Goal: Information Seeking & Learning: Learn about a topic

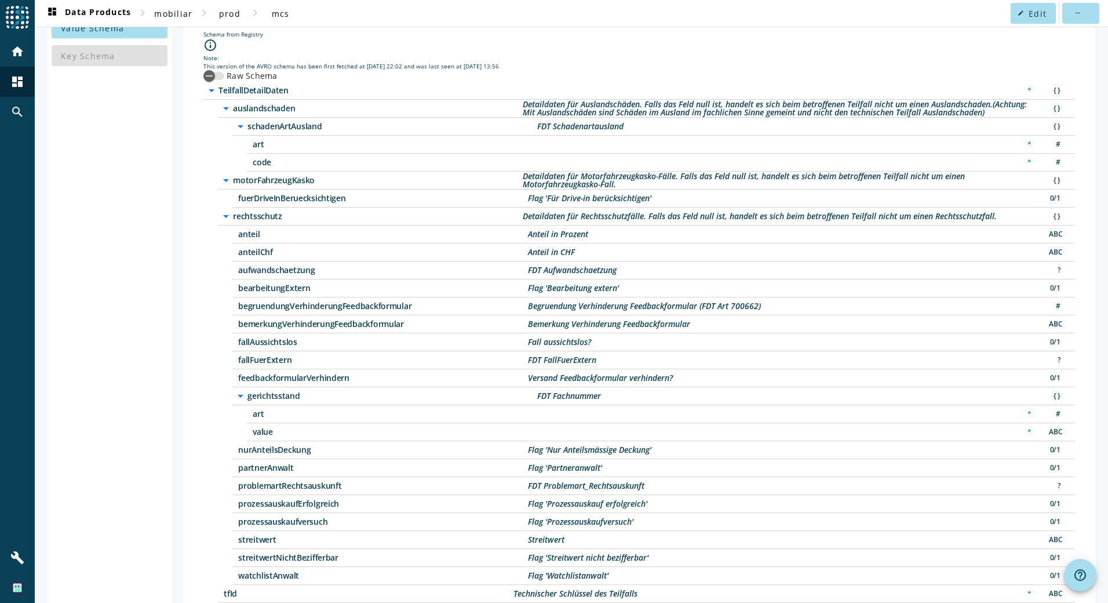
scroll to position [79, 0]
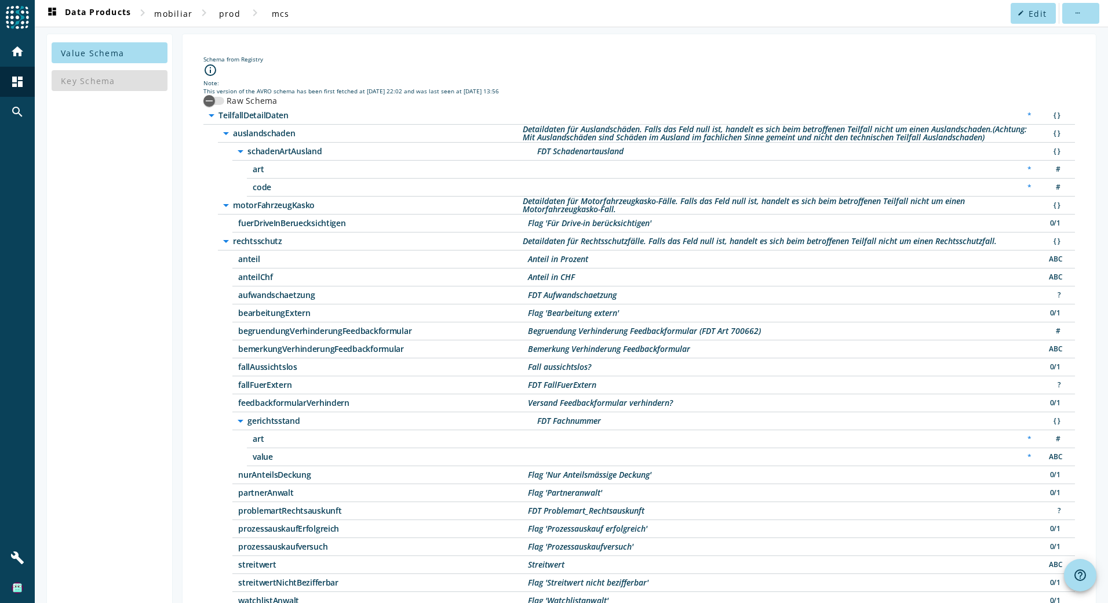
click at [224, 135] on icon "arrow_drop_down" at bounding box center [226, 133] width 14 height 14
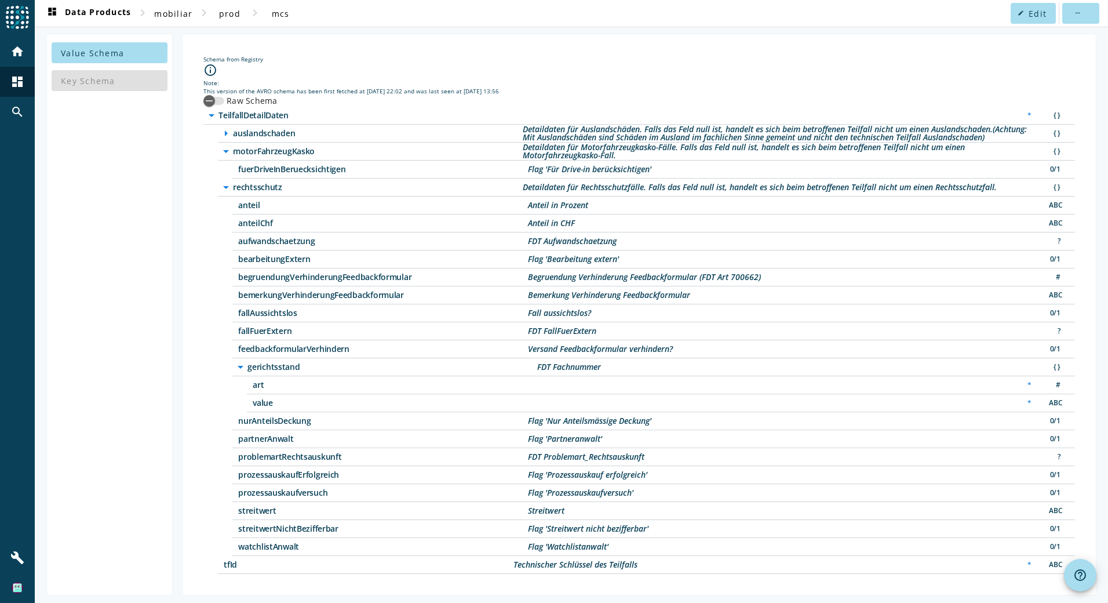
click at [221, 150] on icon "arrow_drop_down" at bounding box center [226, 151] width 14 height 14
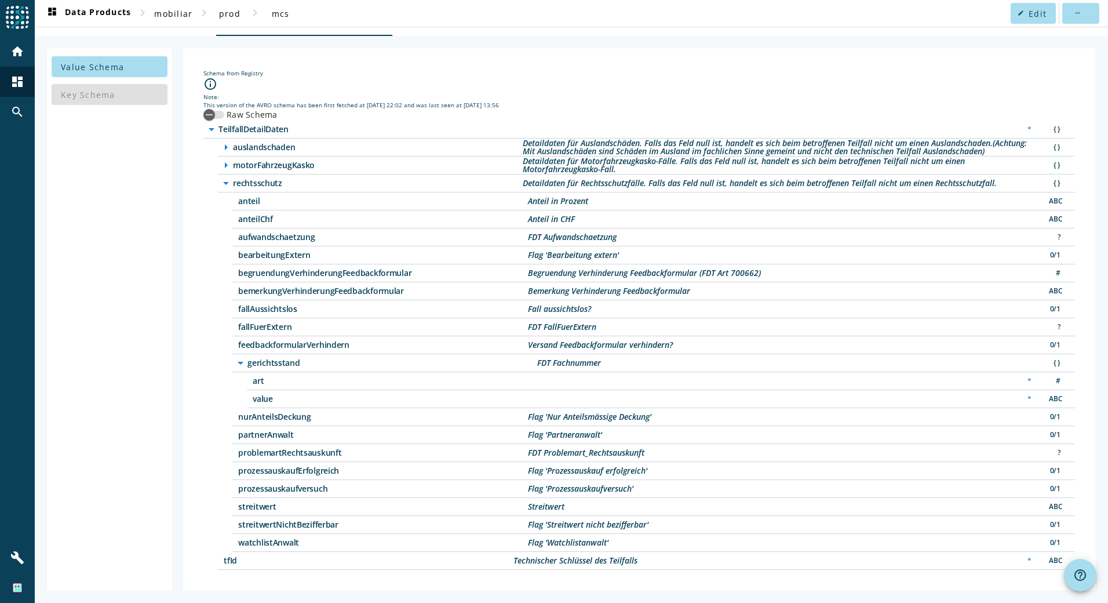
scroll to position [65, 0]
click at [223, 186] on icon "arrow_drop_down" at bounding box center [226, 183] width 14 height 14
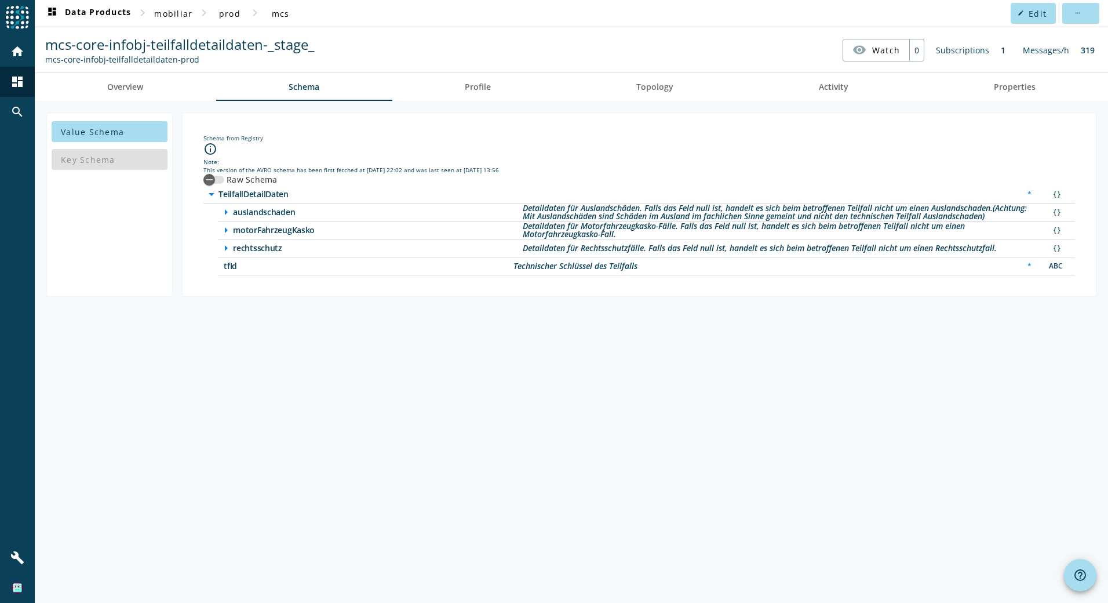
click at [224, 216] on icon "arrow_right" at bounding box center [226, 212] width 14 height 14
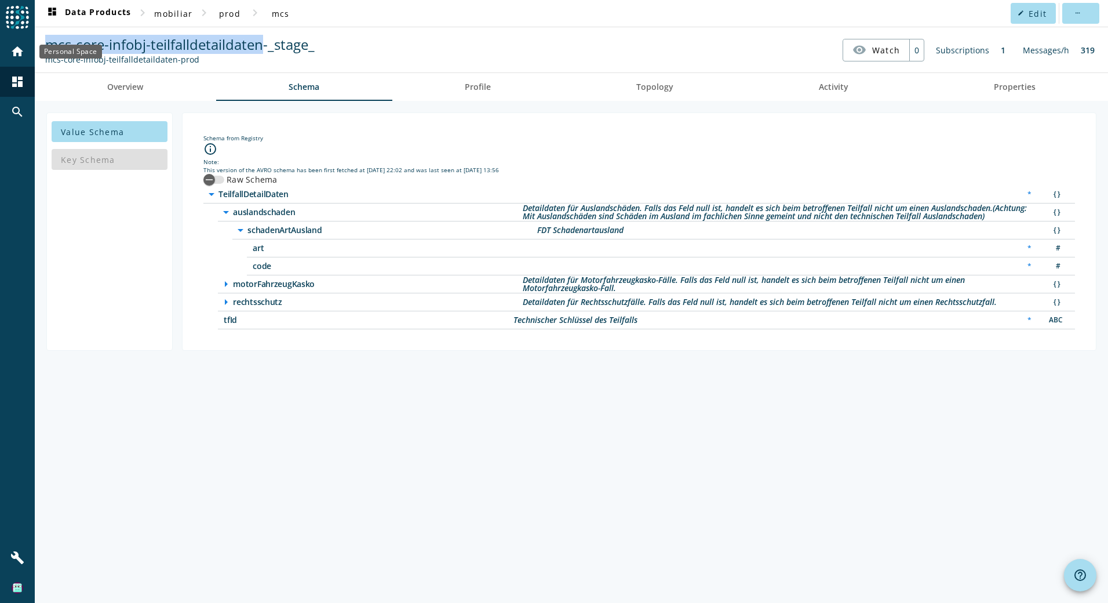
drag, startPoint x: 262, startPoint y: 47, endPoint x: 34, endPoint y: 51, distance: 227.9
click at [34, 51] on div "menu Agoora home dashboard search build dashboard Data Products chevron_right m…" at bounding box center [554, 301] width 1108 height 603
copy div "more_horiz mcs-core-infobj-teilfalldetaildaten"
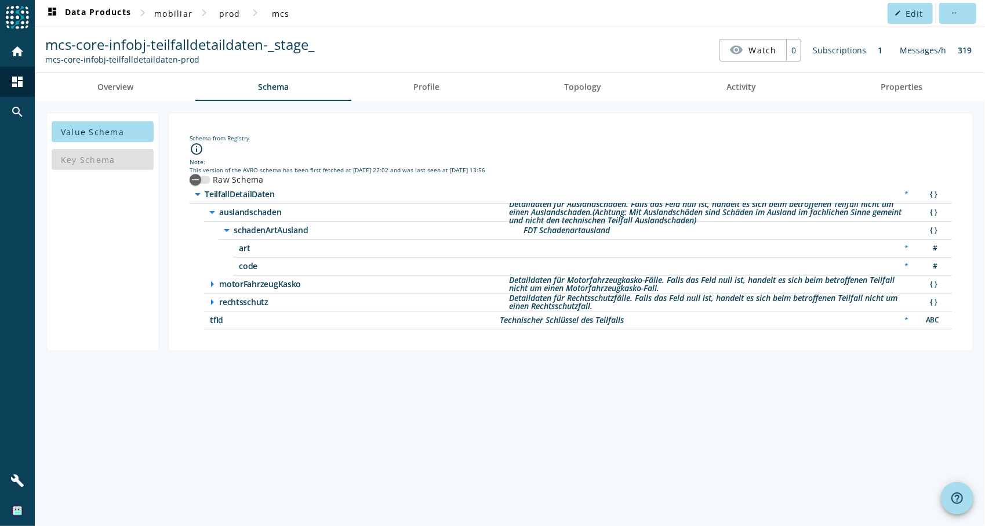
click at [247, 337] on div "Schema from Registry info_outline Note: This version of the AVRO schema has bee…" at bounding box center [570, 231] width 805 height 238
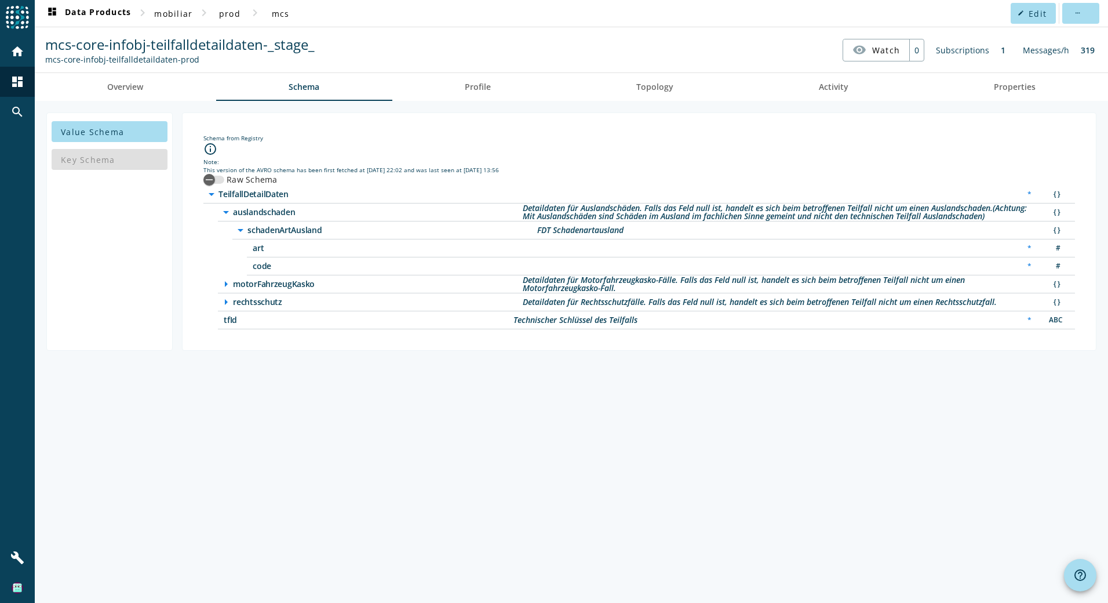
click at [226, 301] on icon "arrow_right" at bounding box center [226, 302] width 14 height 14
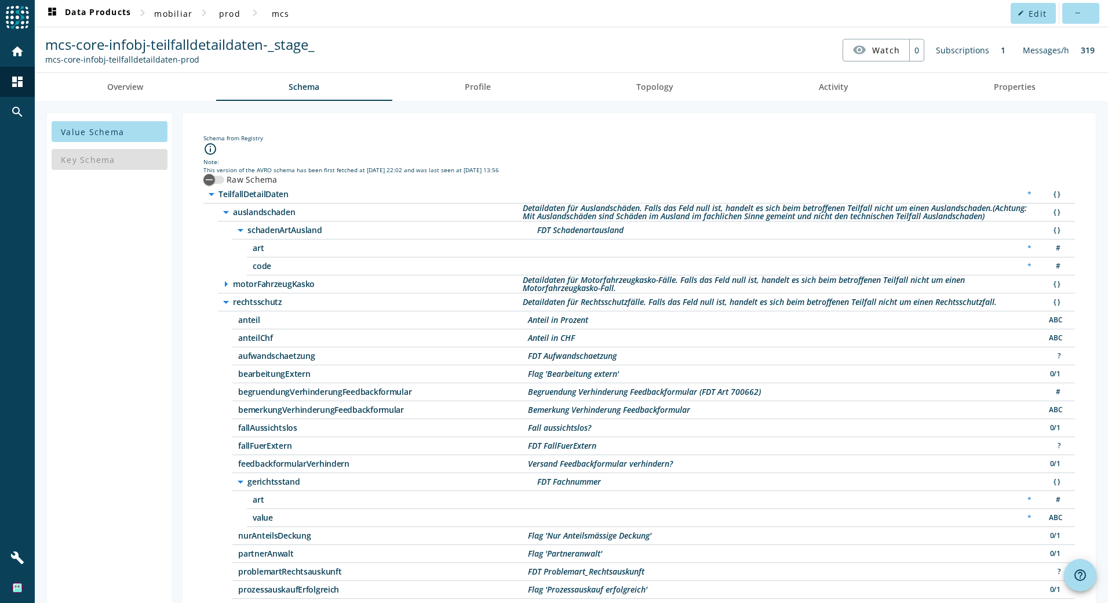
click at [224, 282] on icon "arrow_right" at bounding box center [226, 284] width 14 height 14
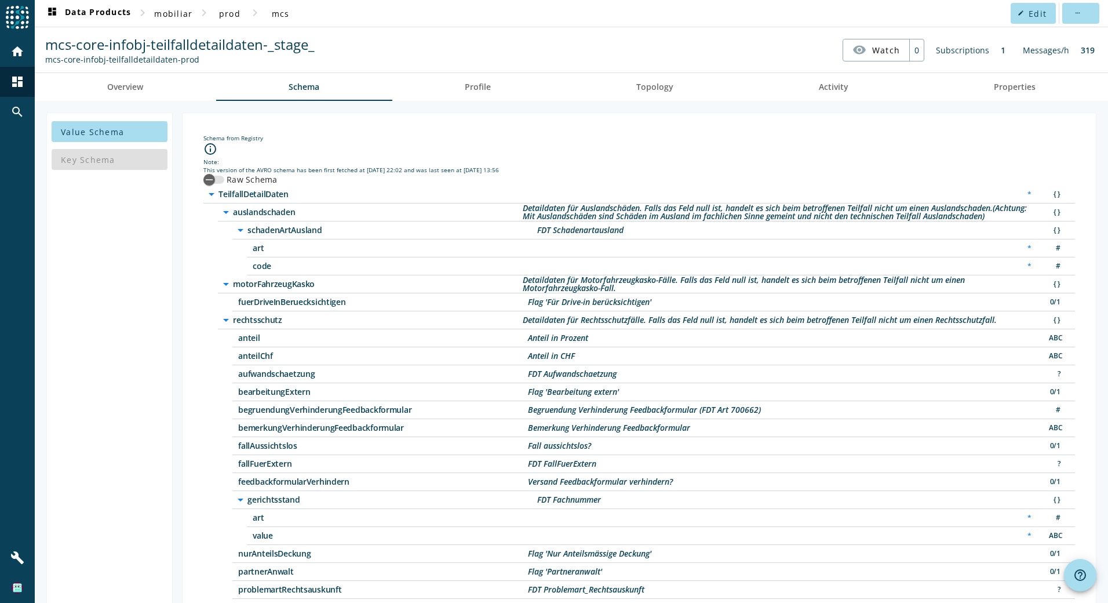
click at [225, 283] on icon "arrow_drop_down" at bounding box center [226, 284] width 14 height 14
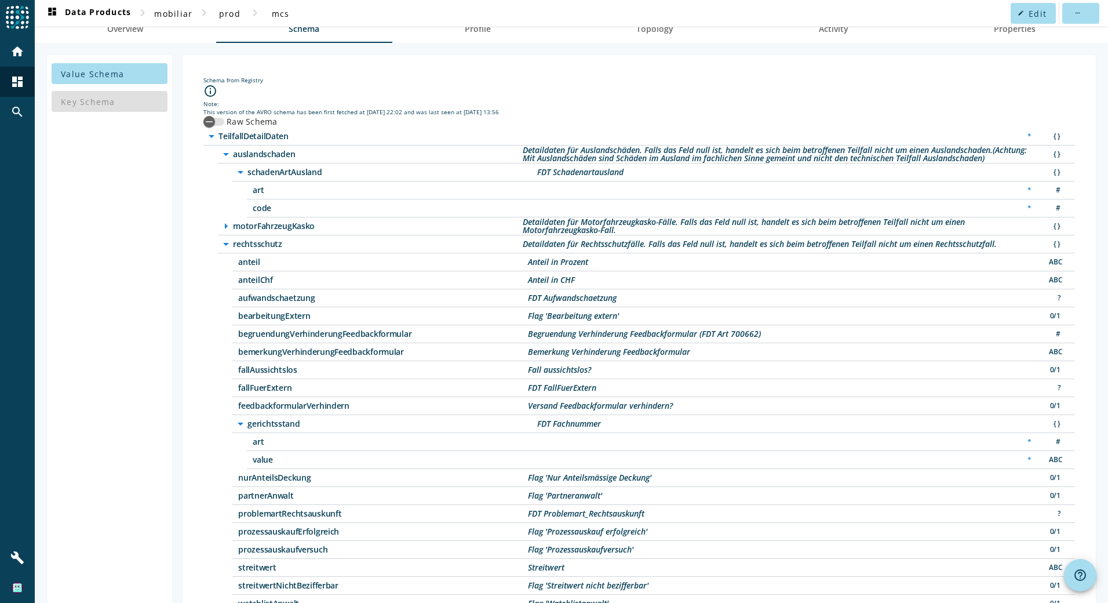
scroll to position [116, 0]
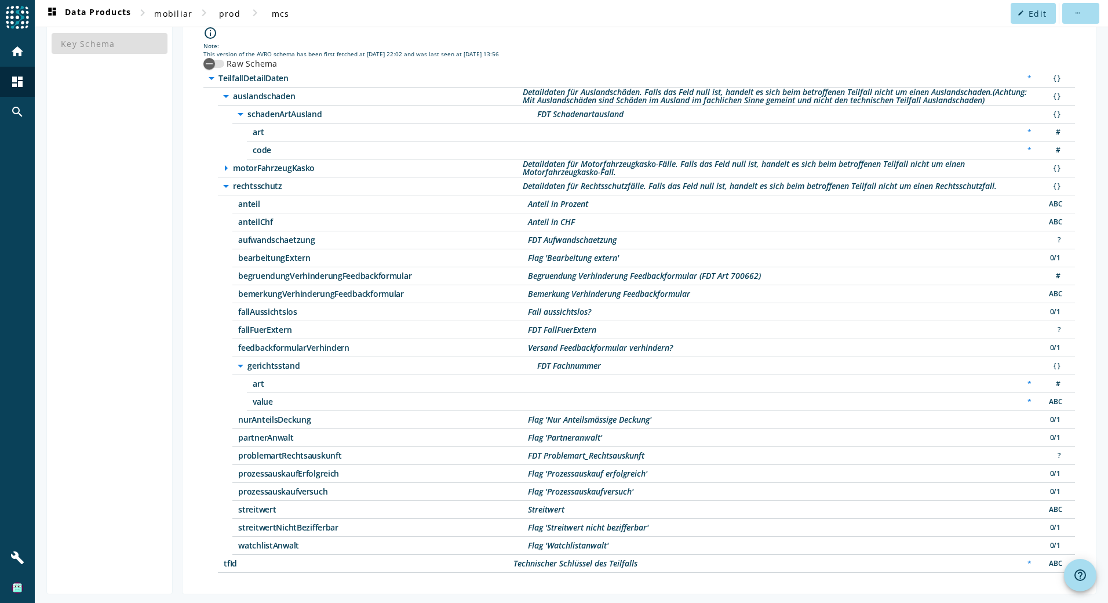
click at [239, 368] on icon "arrow_drop_down" at bounding box center [241, 366] width 14 height 14
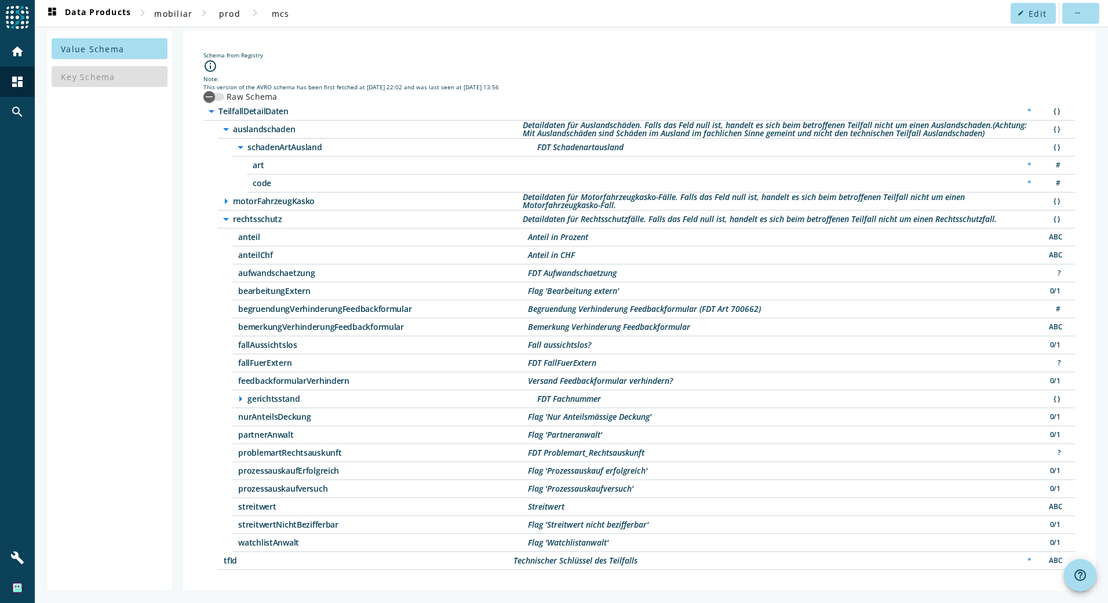
click at [224, 221] on icon "arrow_drop_down" at bounding box center [226, 219] width 14 height 14
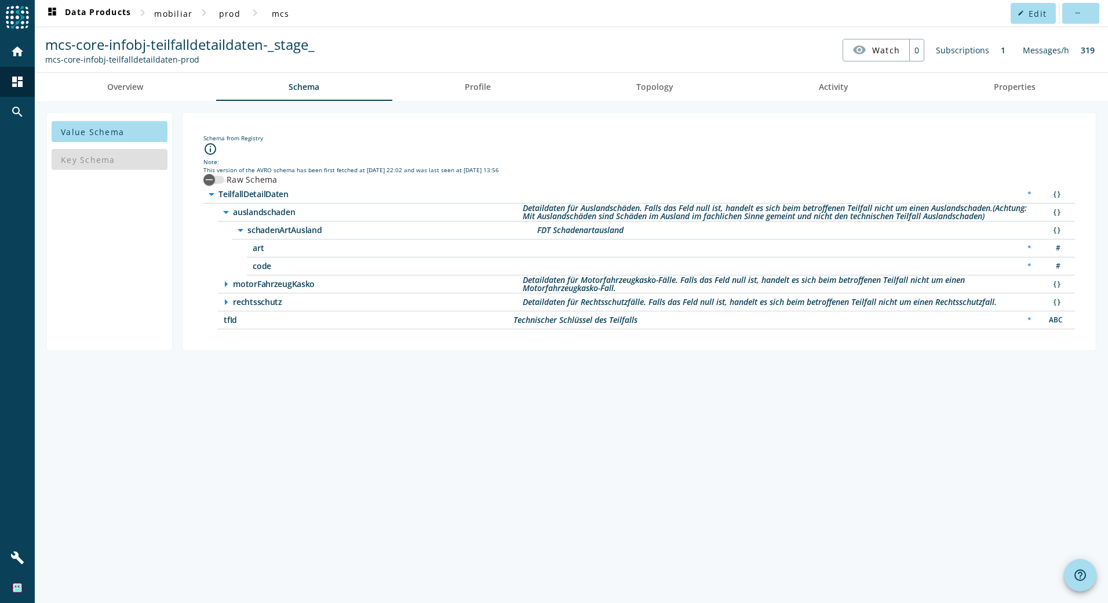
click at [225, 216] on icon "arrow_drop_down" at bounding box center [226, 212] width 14 height 14
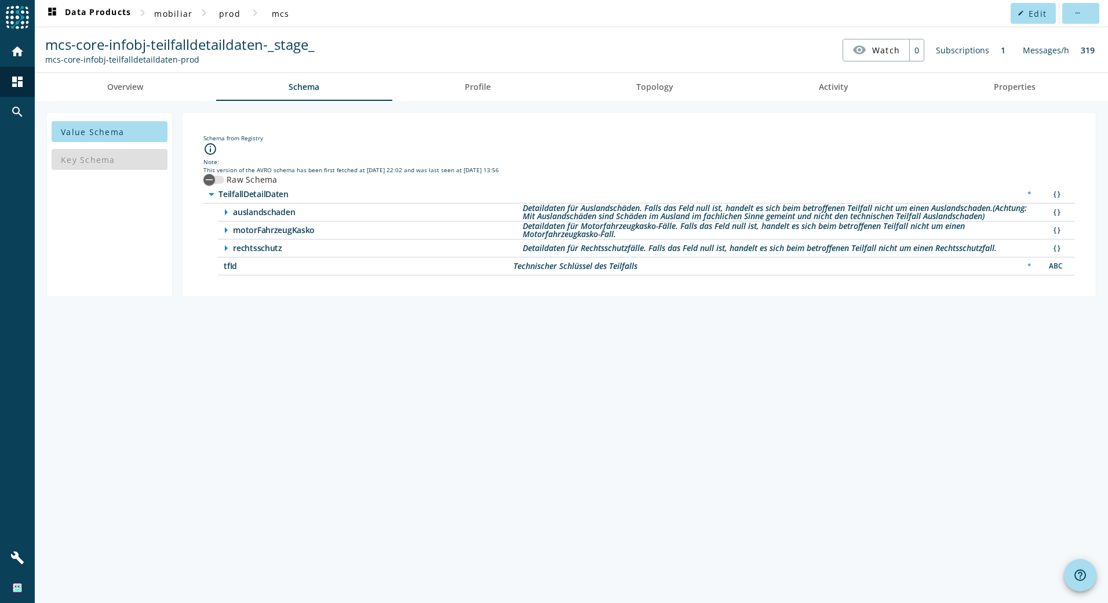
click at [229, 213] on icon "arrow_right" at bounding box center [226, 212] width 14 height 14
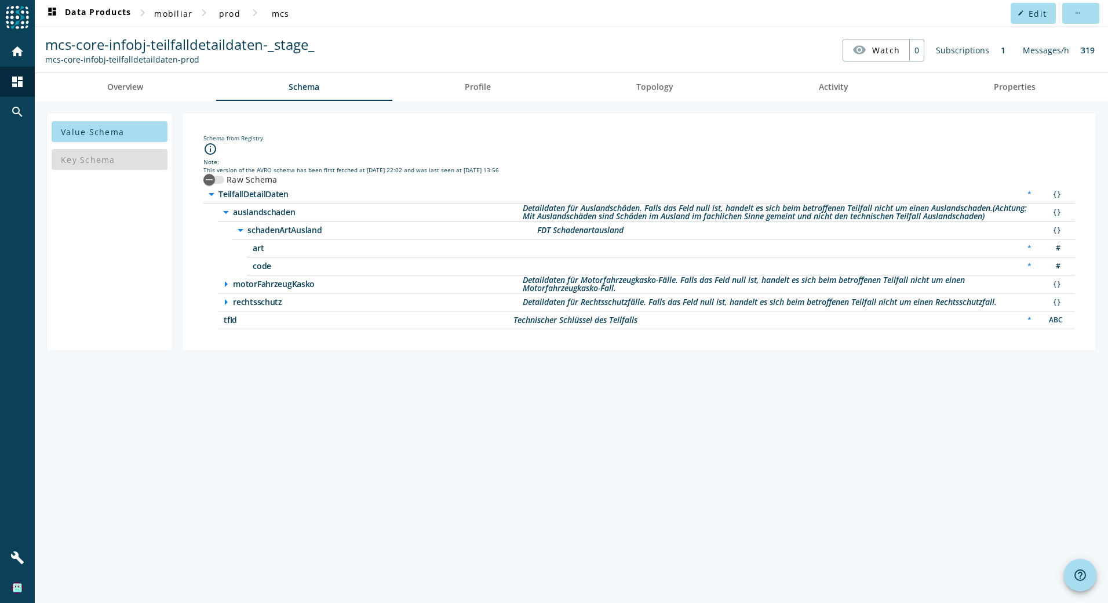
click at [240, 231] on icon "arrow_drop_down" at bounding box center [241, 230] width 14 height 14
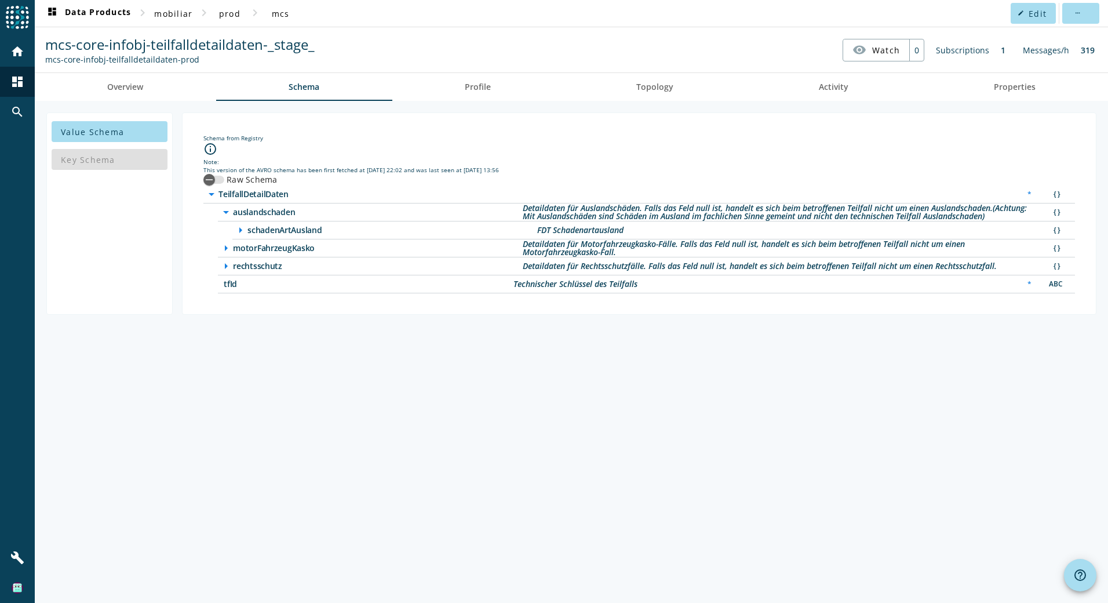
click at [226, 212] on icon "arrow_drop_down" at bounding box center [226, 212] width 14 height 14
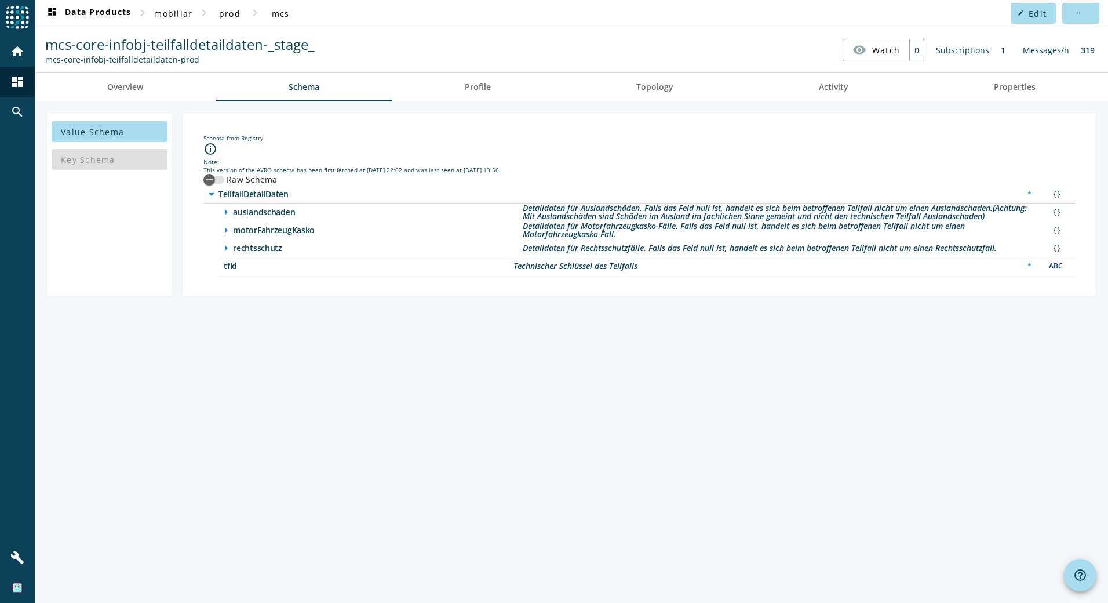
click at [224, 220] on div "arrow_right auslandschaden Detaildaten für Auslandschäden. Falls das Feld null …" at bounding box center [646, 212] width 857 height 18
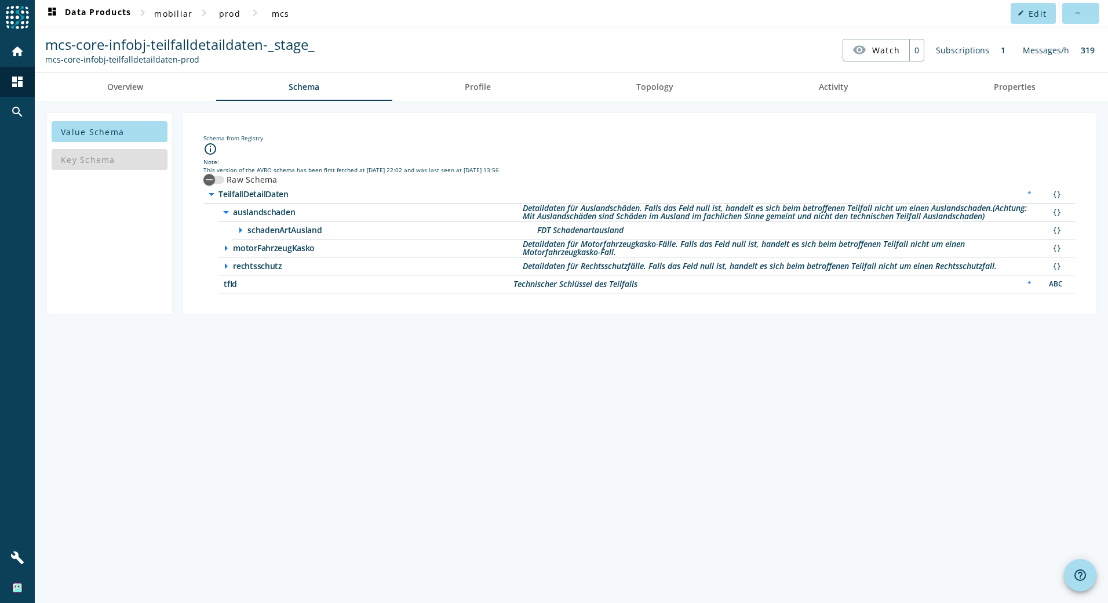
click at [221, 231] on div "arrow_drop_down auslandschaden Detaildaten für Auslandschäden. Falls das Feld n…" at bounding box center [646, 221] width 857 height 36
click at [227, 218] on icon "arrow_drop_down" at bounding box center [226, 212] width 14 height 14
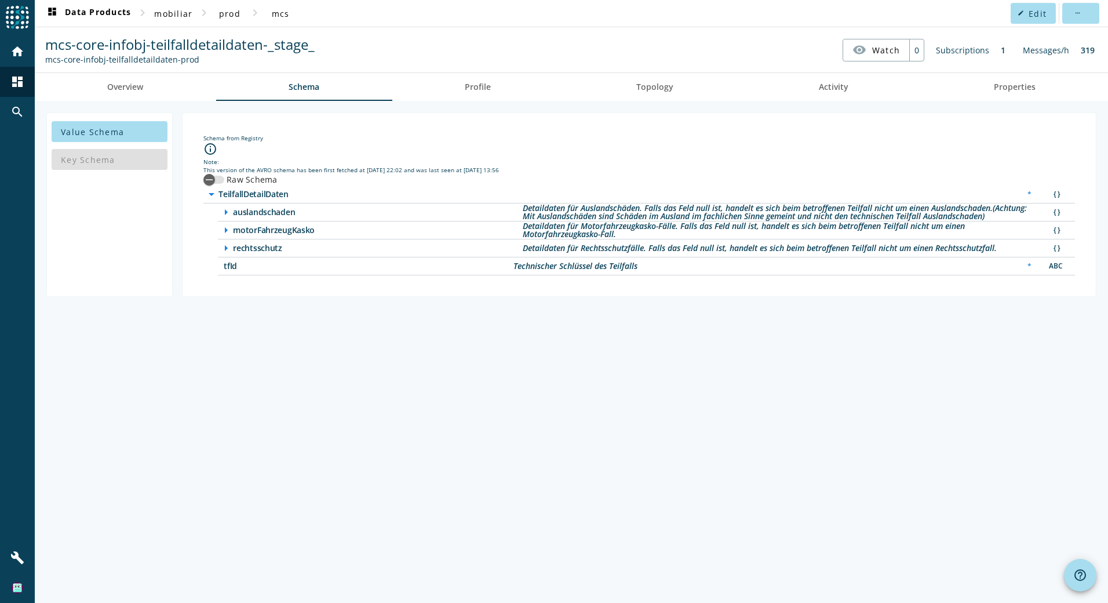
click at [229, 259] on div "tfId Technischer Schlüssel des Teilfalls * ABC" at bounding box center [646, 266] width 857 height 18
click at [228, 246] on icon "arrow_right" at bounding box center [226, 248] width 14 height 14
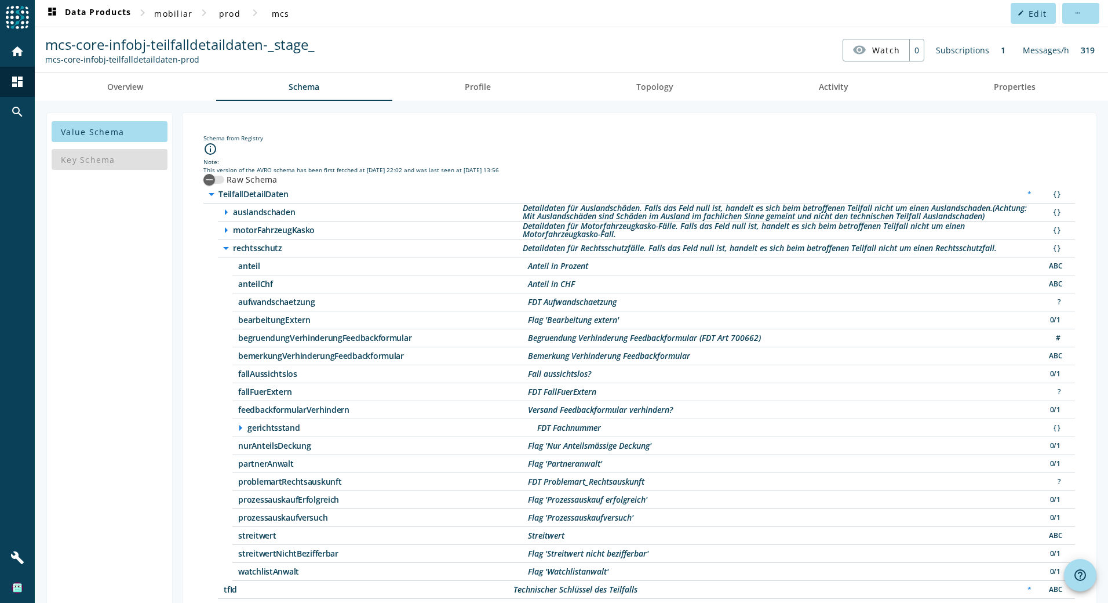
click at [227, 246] on icon "arrow_drop_down" at bounding box center [226, 248] width 14 height 14
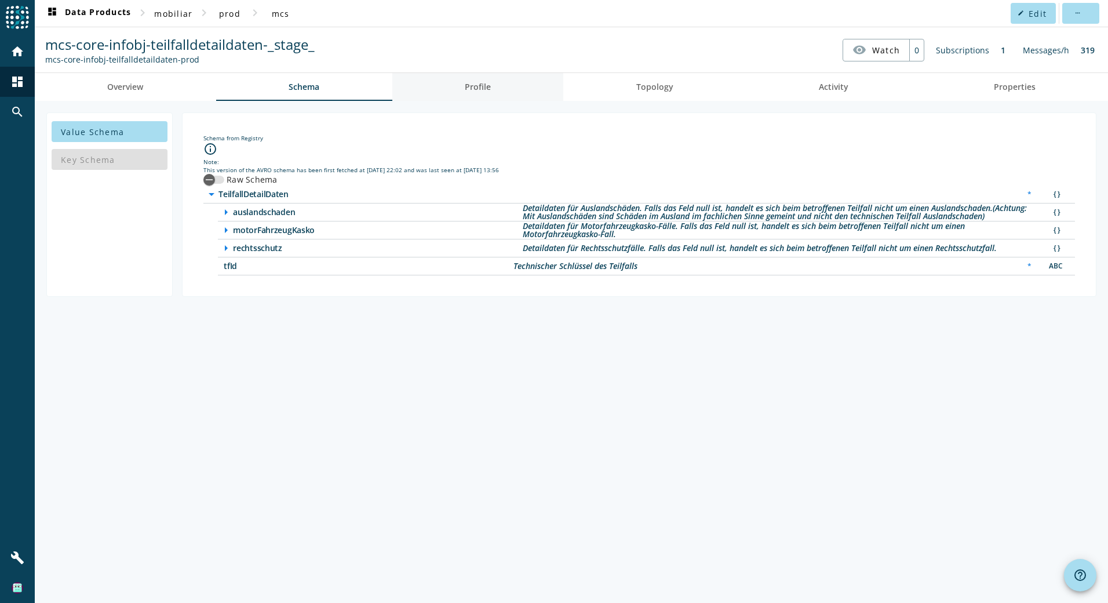
click at [481, 89] on span "Profile" at bounding box center [478, 87] width 26 height 8
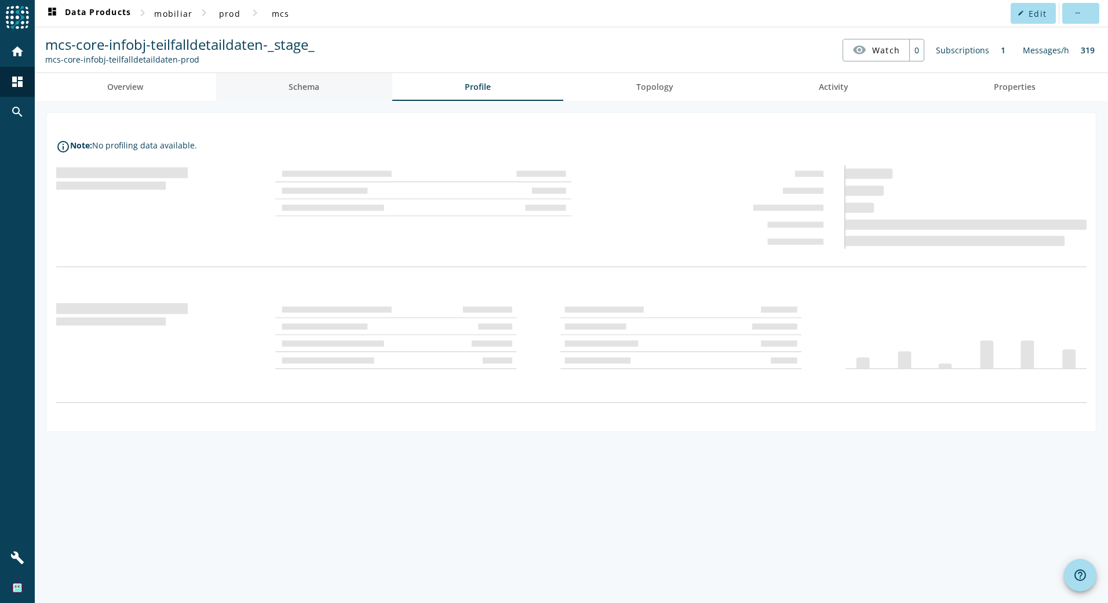
click at [277, 89] on link "Schema" at bounding box center [304, 87] width 176 height 28
